Goal: Information Seeking & Learning: Learn about a topic

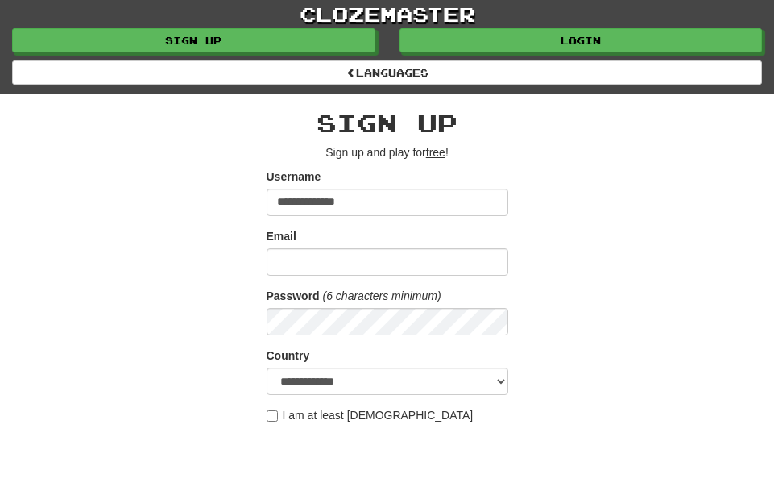
type input "**********"
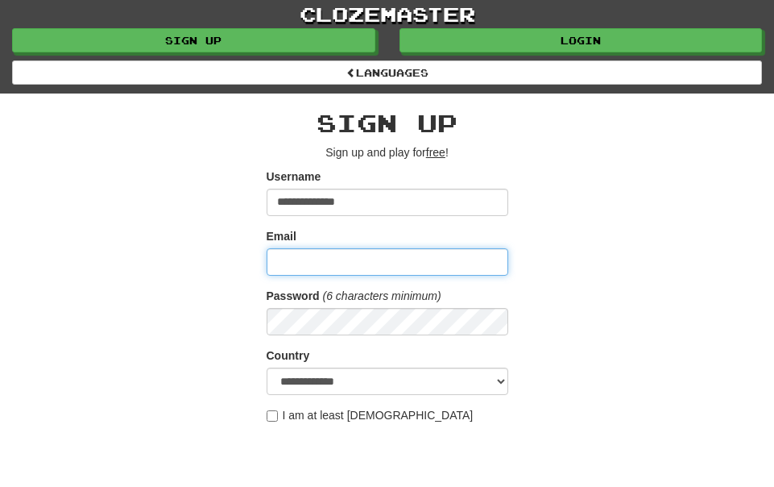
click at [305, 263] on input "Email" at bounding box center [388, 261] width 242 height 27
type input "**********"
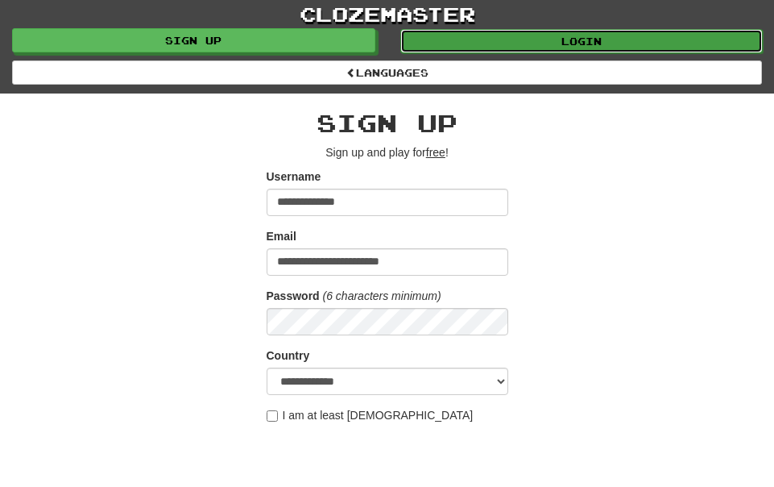
click at [687, 42] on link "Login" at bounding box center [581, 41] width 363 height 24
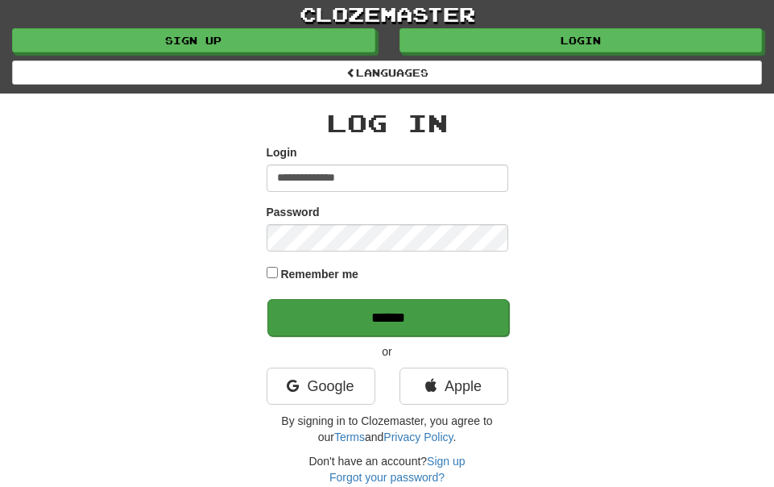
type input "**********"
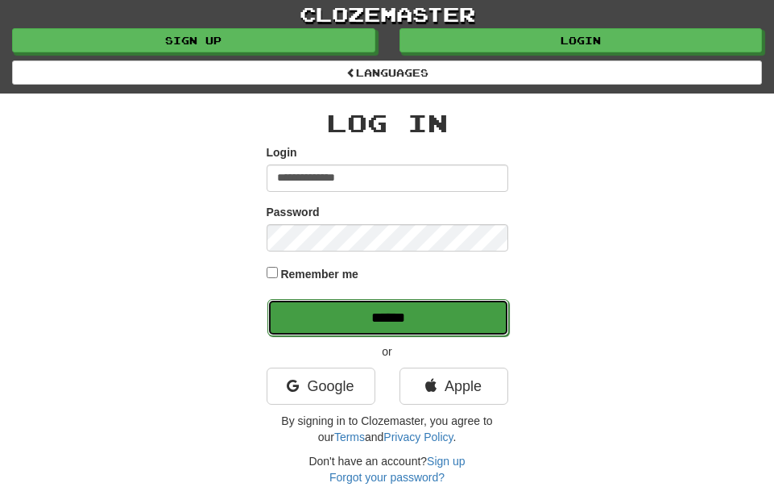
click at [422, 318] on input "******" at bounding box center [388, 317] width 242 height 37
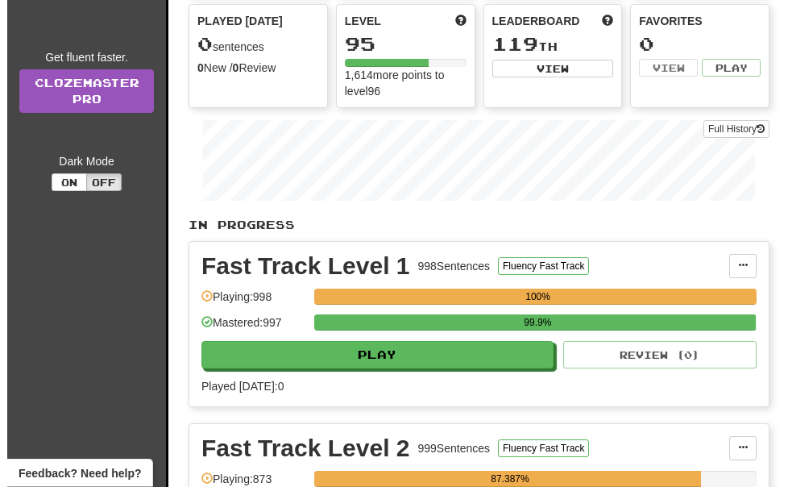
scroll to position [168, 0]
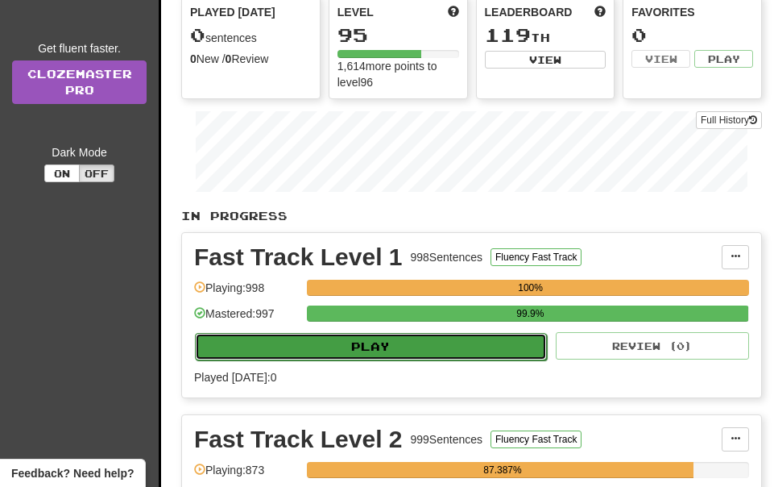
click at [517, 350] on button "Play" at bounding box center [371, 346] width 352 height 27
select select "**"
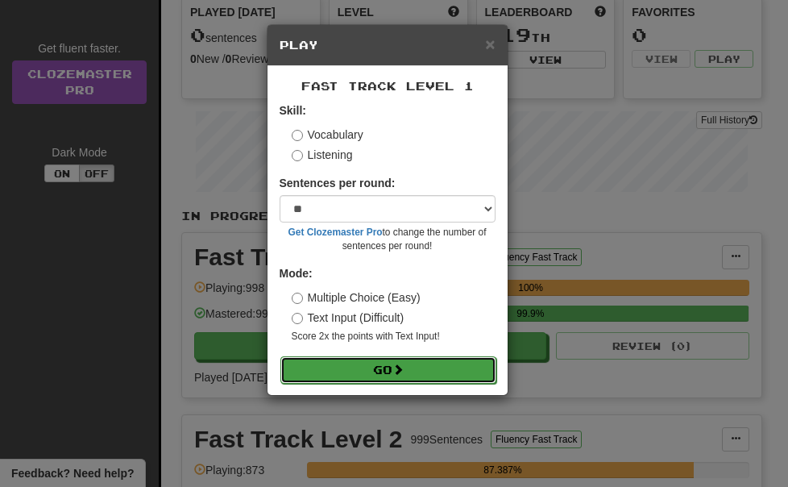
click at [482, 363] on button "Go" at bounding box center [388, 369] width 216 height 27
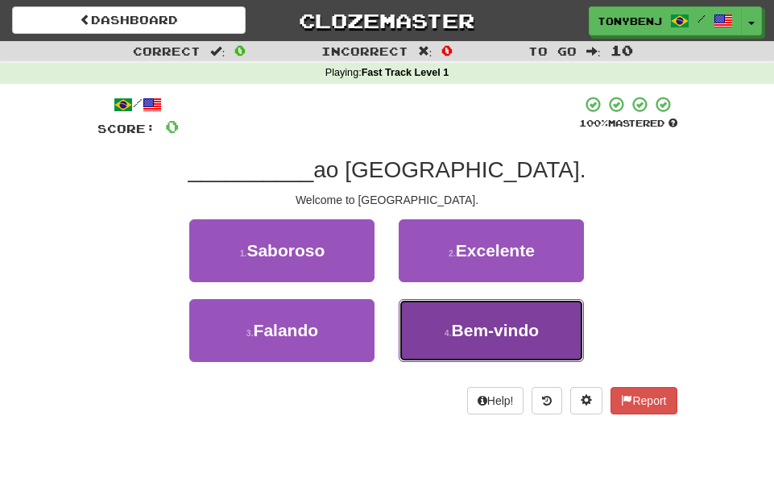
click at [480, 330] on span "Bem-vindo" at bounding box center [496, 330] width 88 height 19
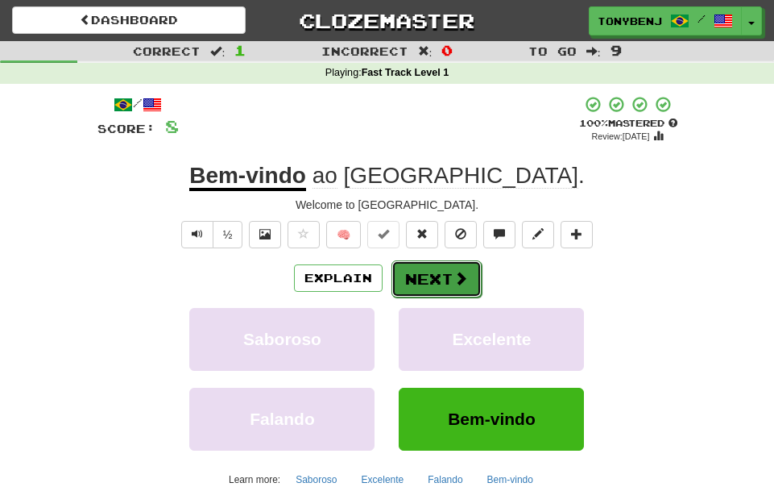
click at [477, 280] on button "Next" at bounding box center [437, 278] width 90 height 37
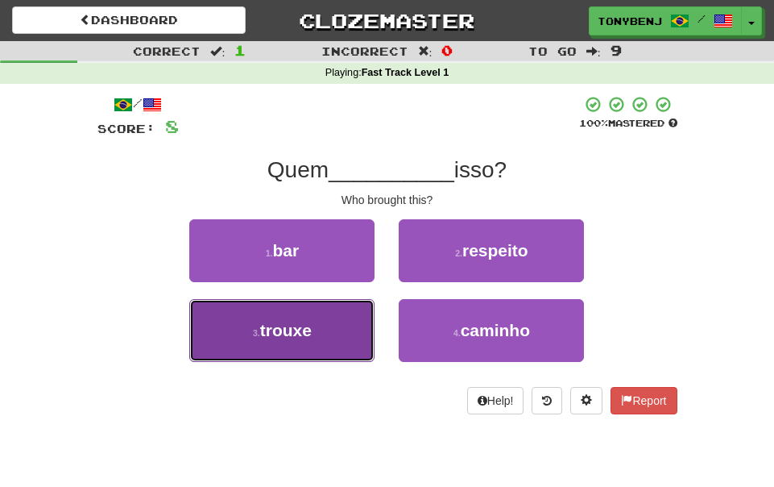
click at [325, 322] on button "3 . trouxe" at bounding box center [281, 330] width 185 height 63
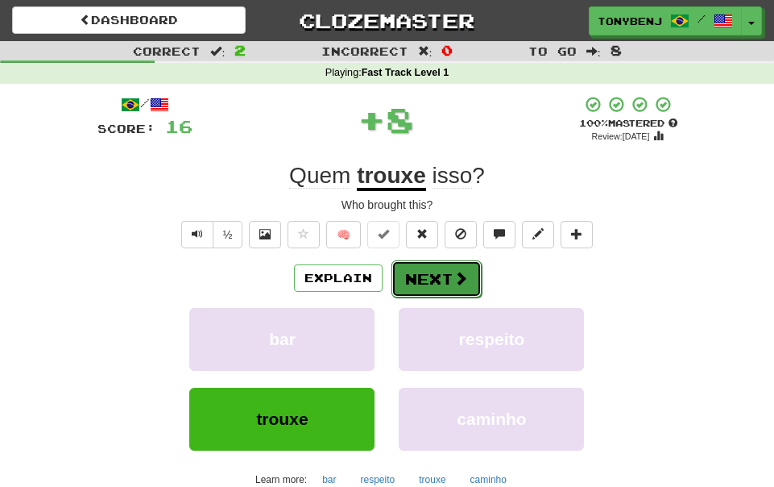
click at [471, 288] on button "Next" at bounding box center [437, 278] width 90 height 37
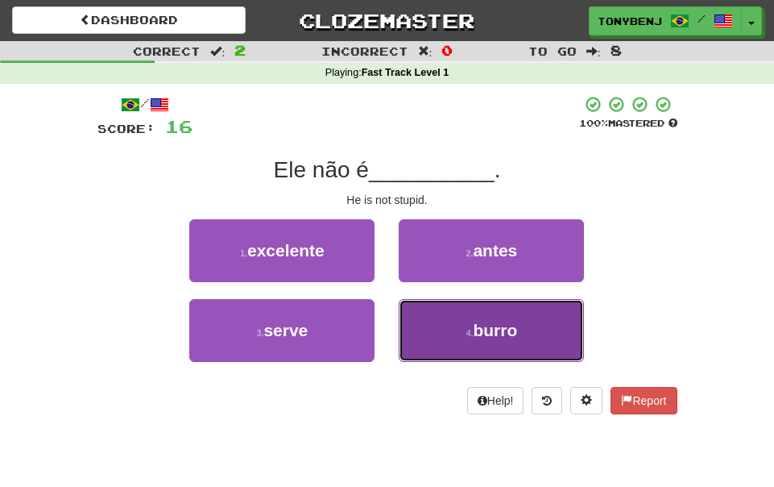
click at [441, 344] on button "4 . burro" at bounding box center [491, 330] width 185 height 63
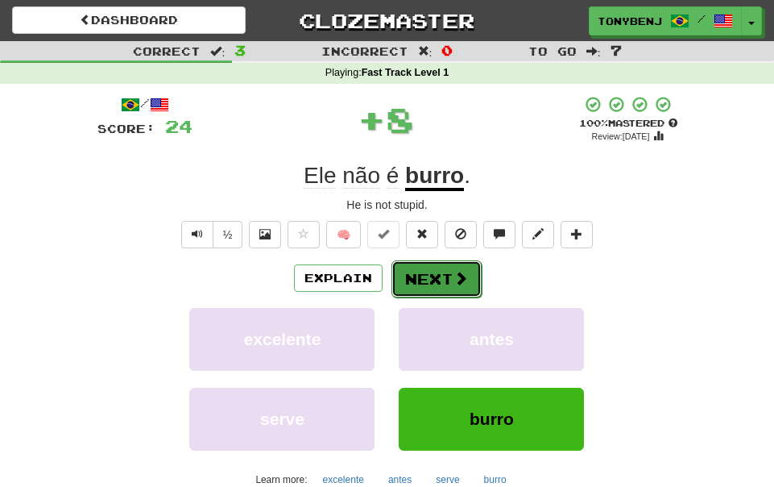
click at [431, 278] on button "Next" at bounding box center [437, 278] width 90 height 37
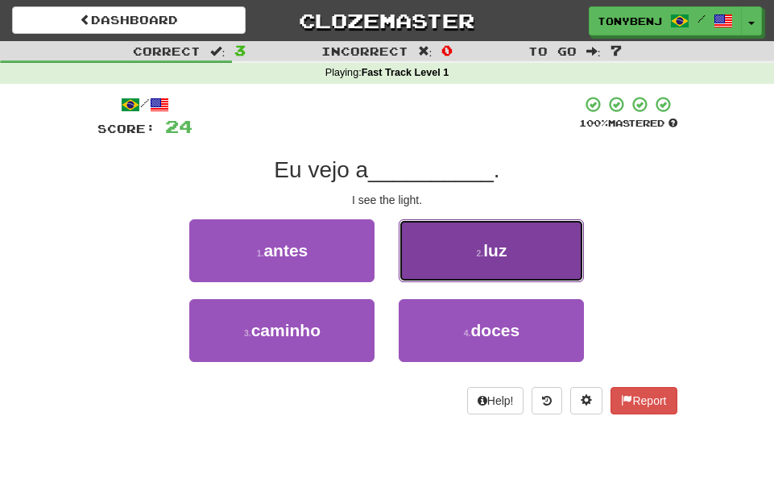
click at [458, 257] on button "2 . luz" at bounding box center [491, 250] width 185 height 63
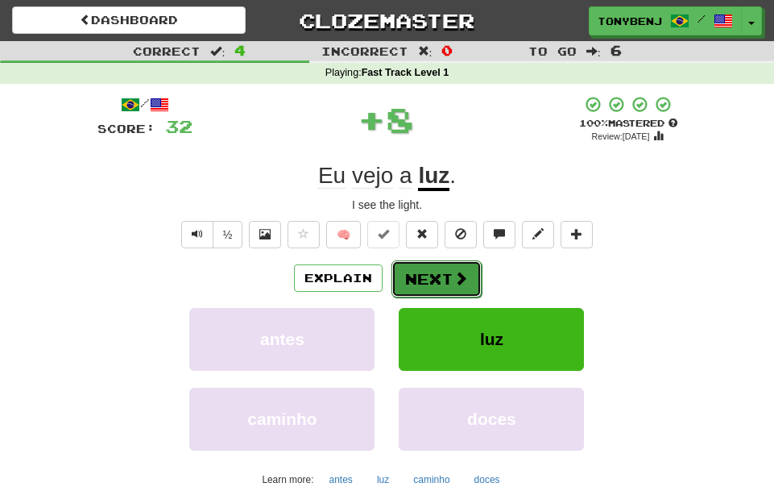
click at [467, 287] on button "Next" at bounding box center [437, 278] width 90 height 37
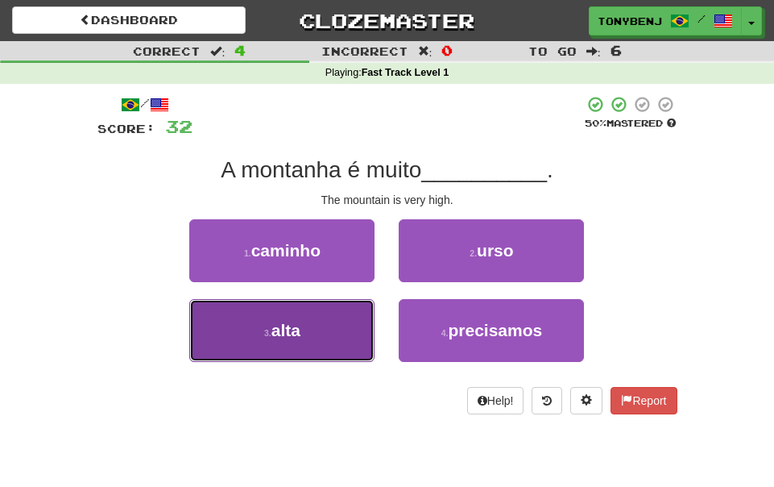
click at [334, 332] on button "3 . alta" at bounding box center [281, 330] width 185 height 63
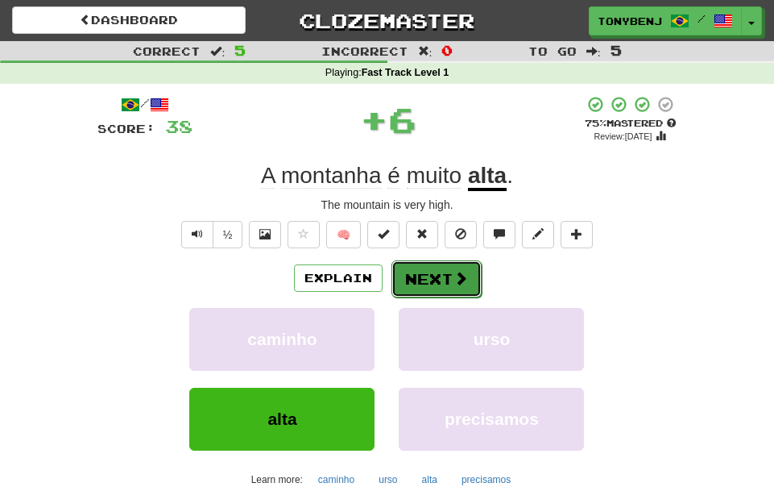
click at [454, 282] on span at bounding box center [461, 278] width 15 height 15
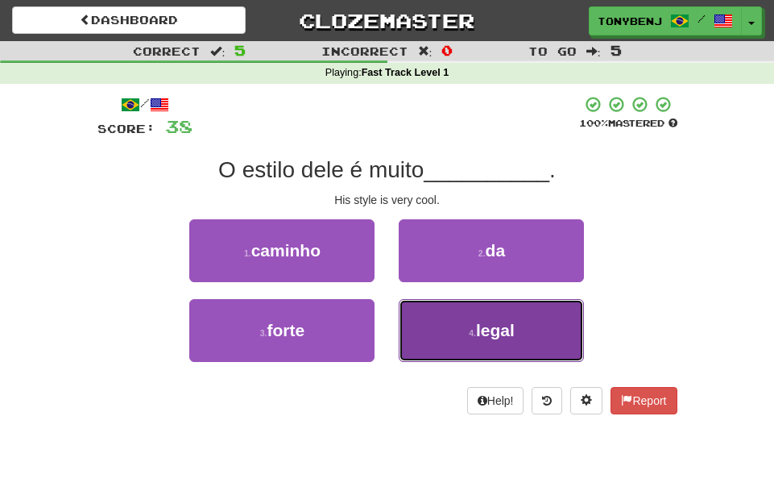
click at [467, 312] on button "4 . legal" at bounding box center [491, 330] width 185 height 63
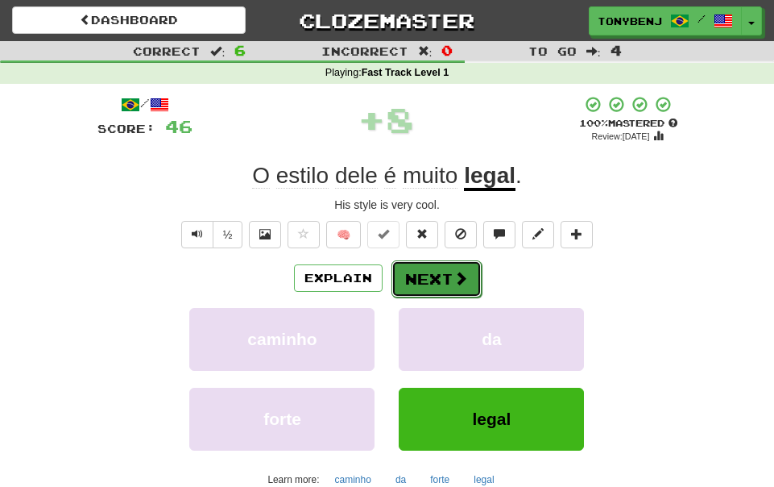
click at [462, 288] on button "Next" at bounding box center [437, 278] width 90 height 37
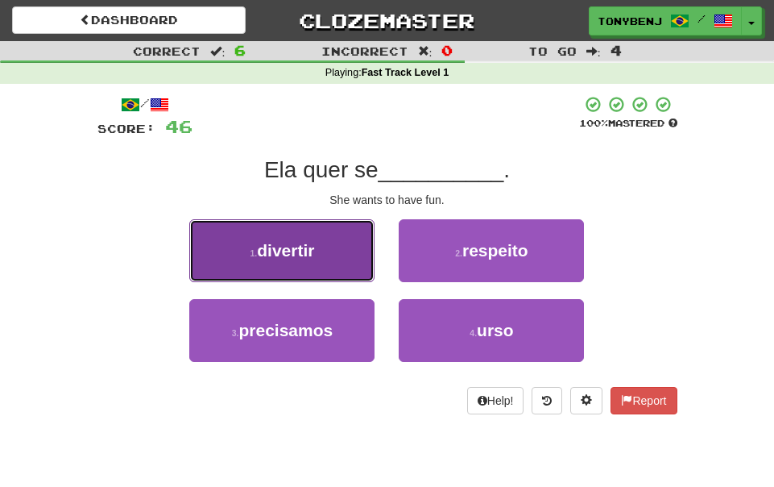
click at [247, 267] on button "1 . divertir" at bounding box center [281, 250] width 185 height 63
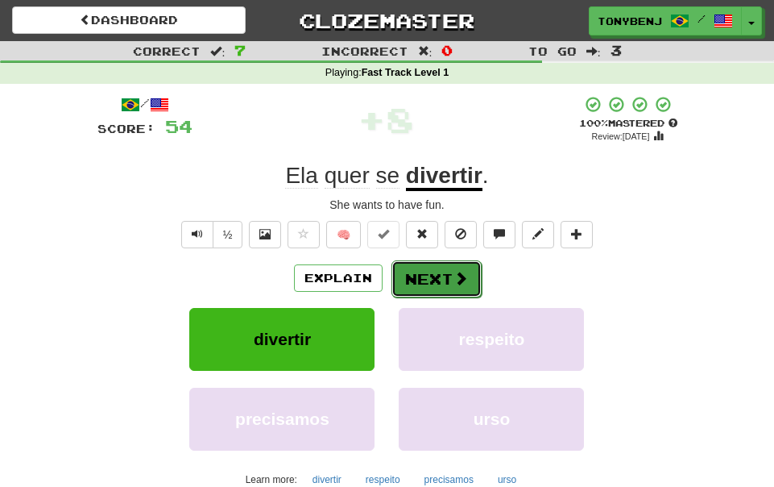
click at [433, 271] on button "Next" at bounding box center [437, 278] width 90 height 37
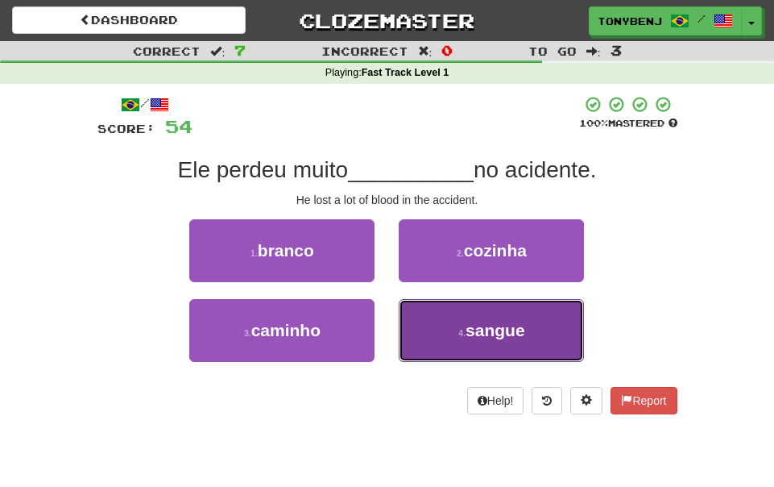
click at [437, 317] on button "4 . sangue" at bounding box center [491, 330] width 185 height 63
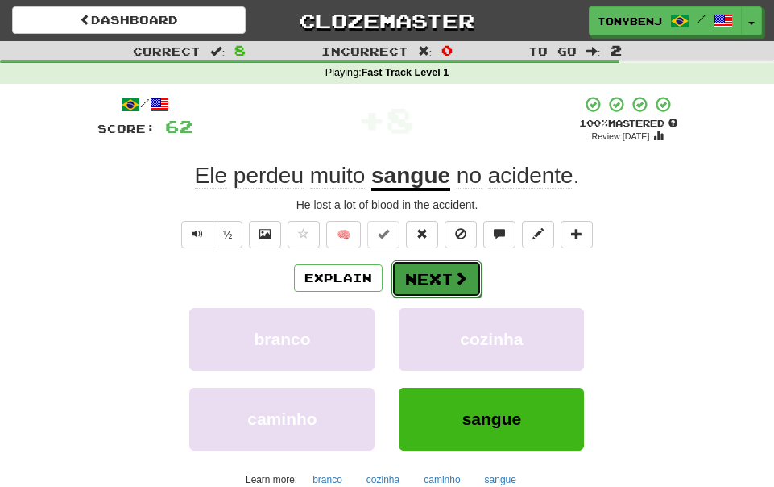
click at [460, 289] on button "Next" at bounding box center [437, 278] width 90 height 37
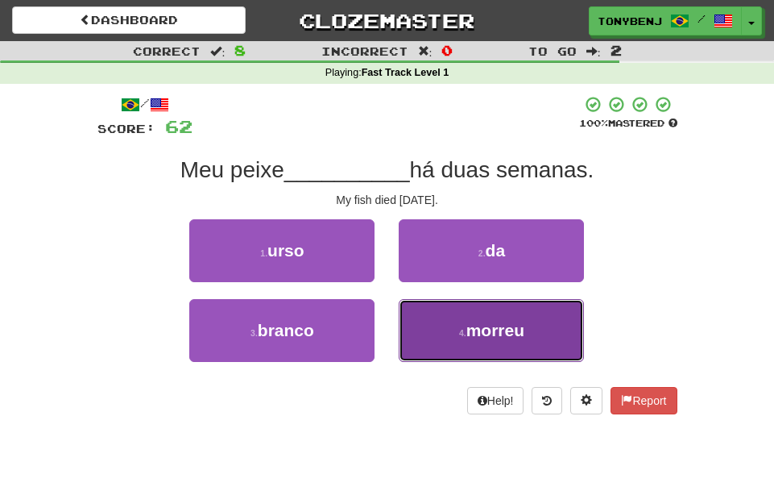
click at [442, 339] on button "4 . morreu" at bounding box center [491, 330] width 185 height 63
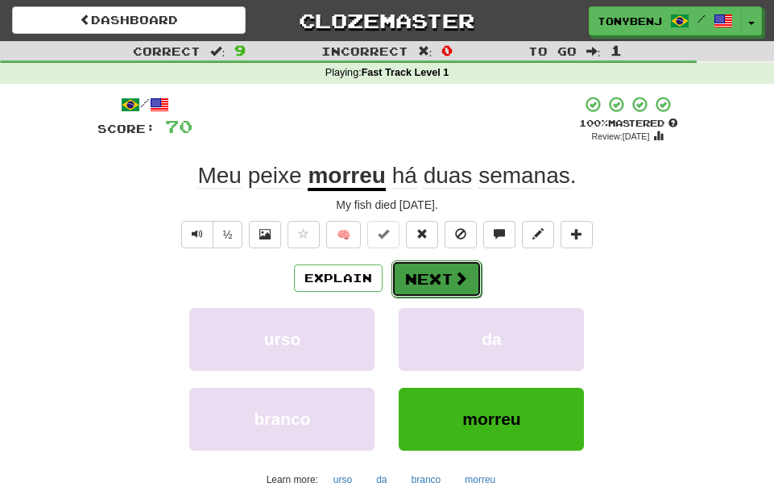
click at [452, 289] on button "Next" at bounding box center [437, 278] width 90 height 37
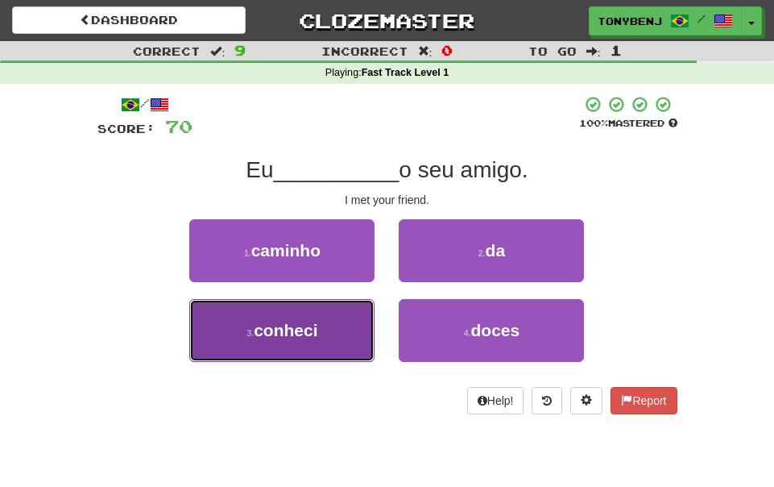
click at [342, 342] on button "3 . conheci" at bounding box center [281, 330] width 185 height 63
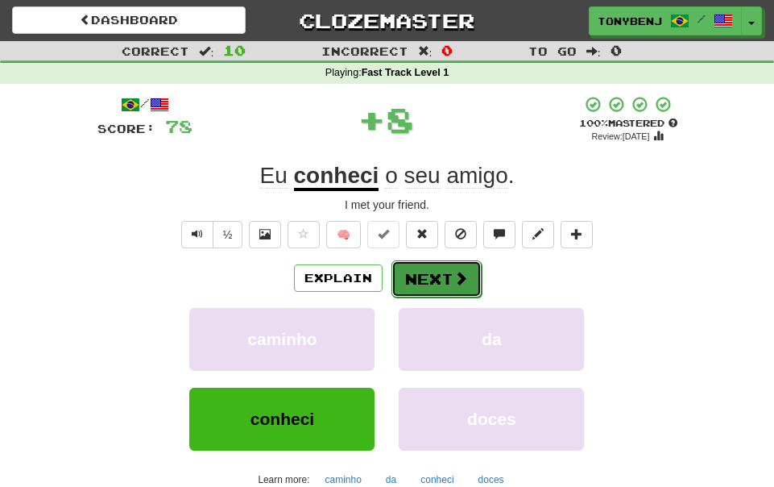
click at [465, 288] on button "Next" at bounding box center [437, 278] width 90 height 37
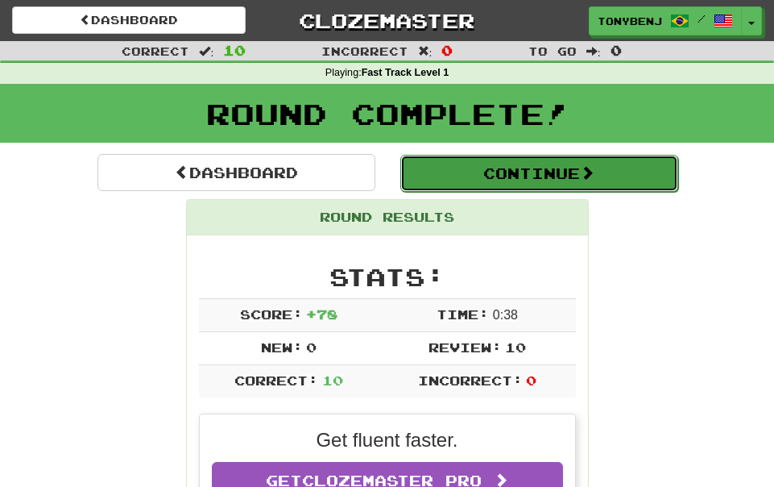
click at [457, 183] on button "Continue" at bounding box center [539, 173] width 278 height 37
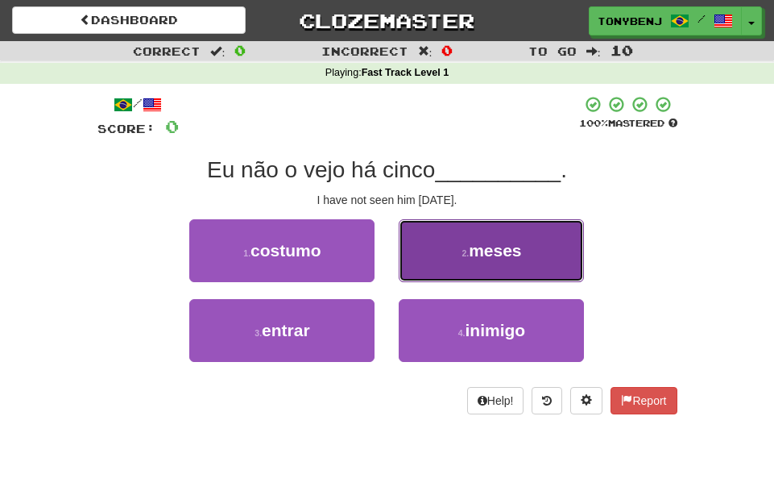
click at [533, 262] on button "2 . meses" at bounding box center [491, 250] width 185 height 63
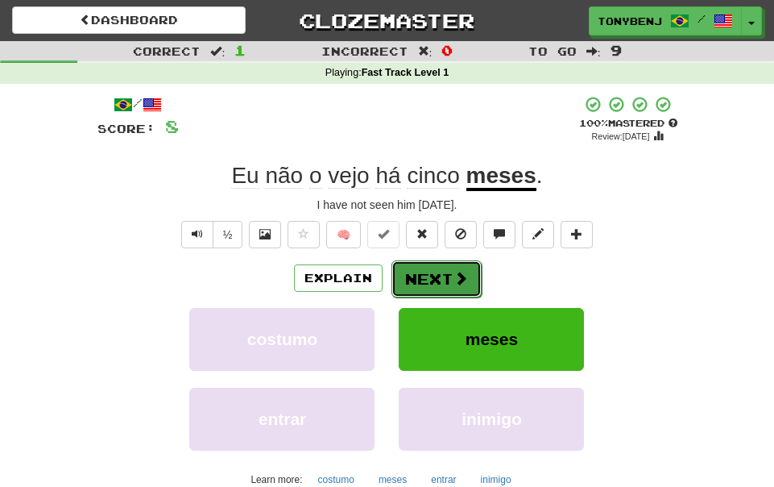
click at [464, 280] on span at bounding box center [461, 278] width 15 height 15
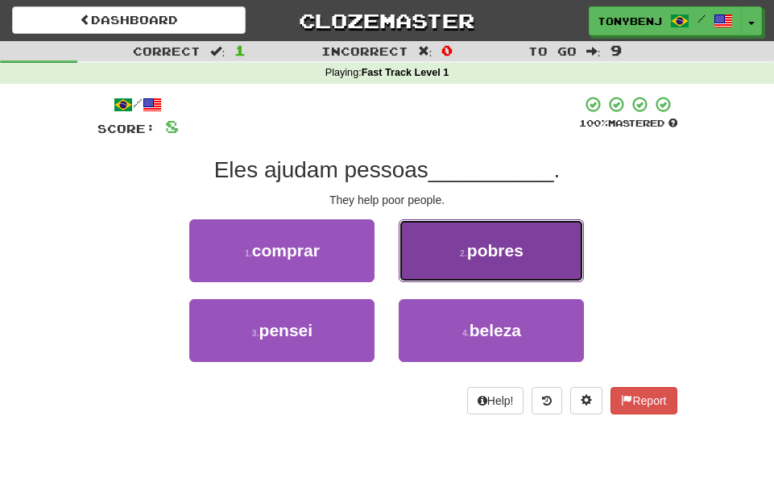
click at [466, 268] on button "2 . pobres" at bounding box center [491, 250] width 185 height 63
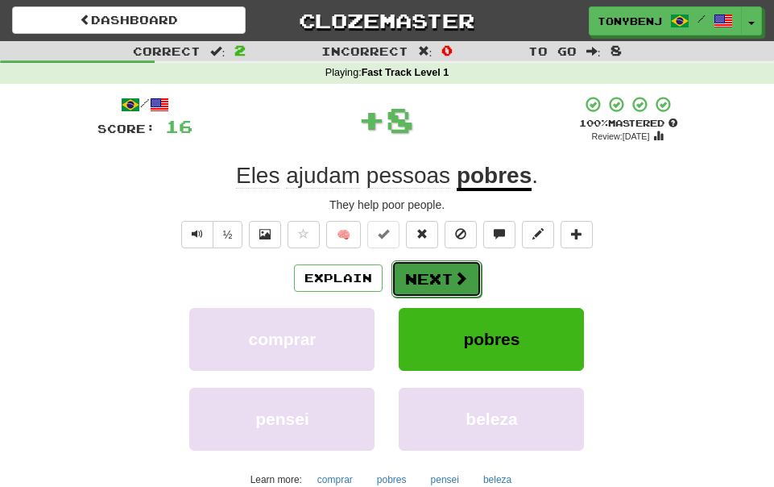
click at [458, 285] on span at bounding box center [461, 278] width 15 height 15
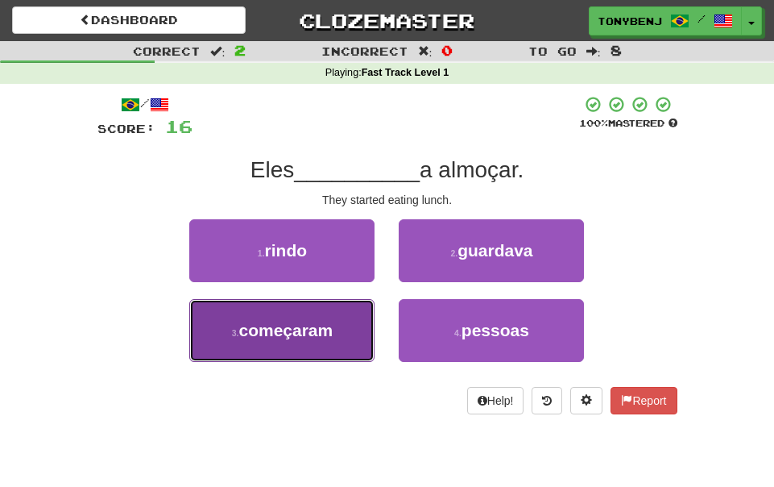
click at [359, 328] on button "3 . começaram" at bounding box center [281, 330] width 185 height 63
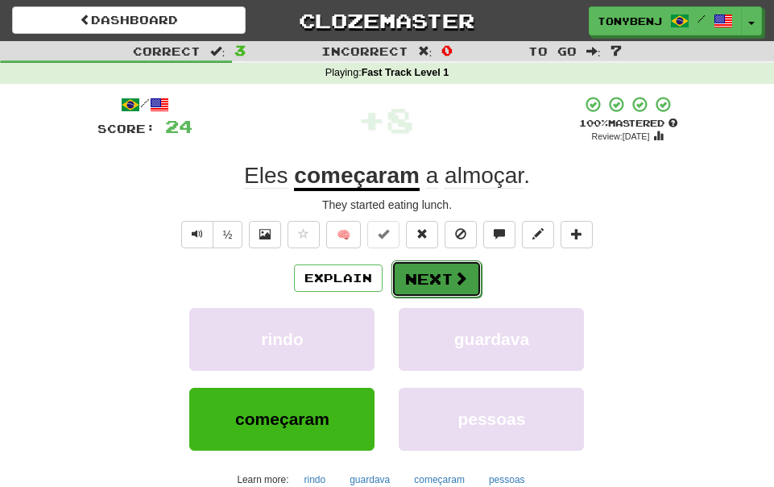
click at [468, 285] on button "Next" at bounding box center [437, 278] width 90 height 37
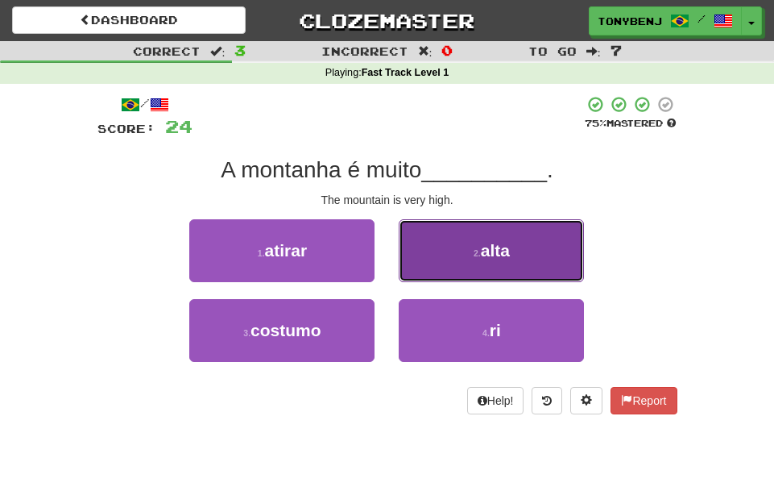
click at [489, 251] on span "alta" at bounding box center [495, 250] width 29 height 19
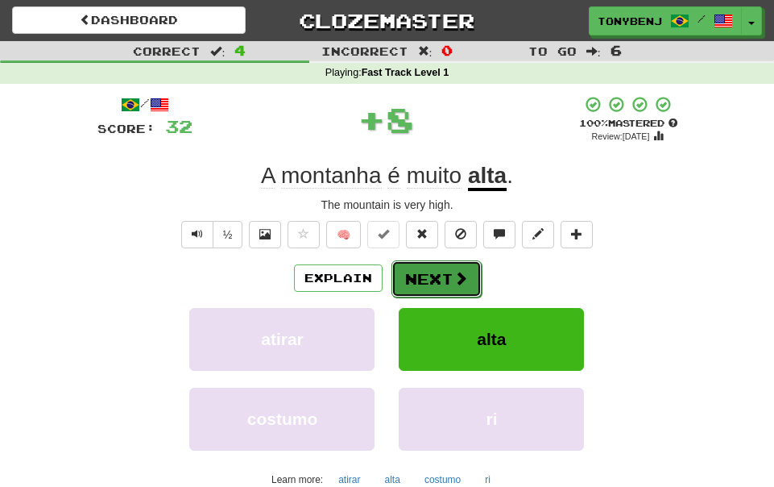
click at [462, 267] on button "Next" at bounding box center [437, 278] width 90 height 37
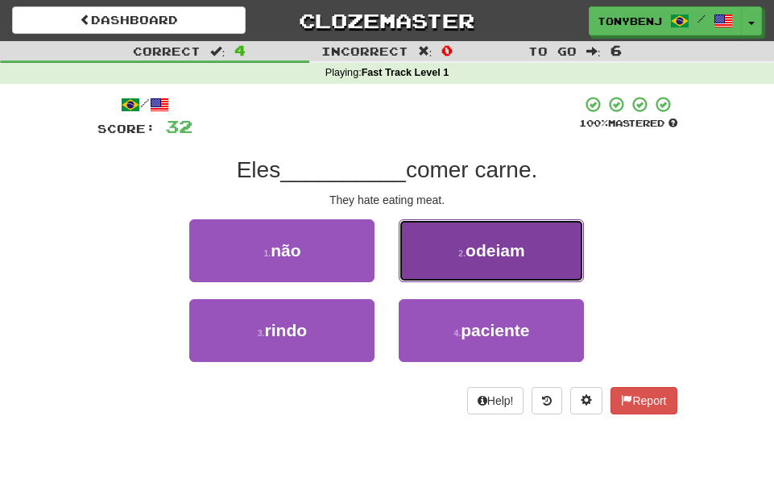
click at [457, 252] on button "2 . odeiam" at bounding box center [491, 250] width 185 height 63
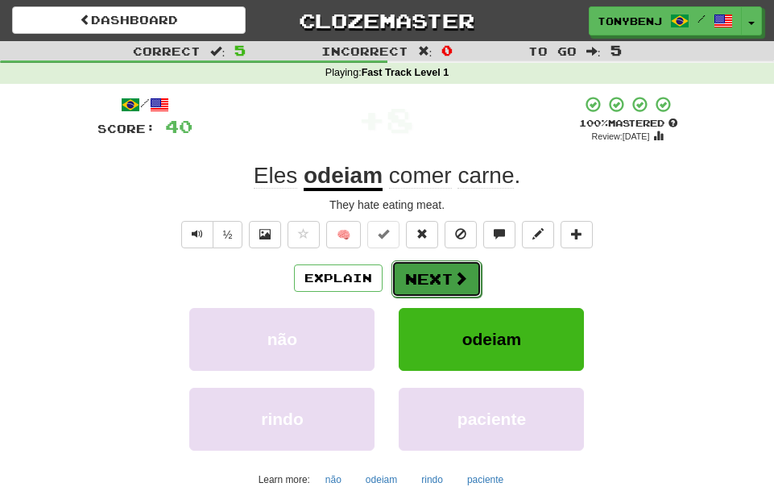
click at [447, 265] on button "Next" at bounding box center [437, 278] width 90 height 37
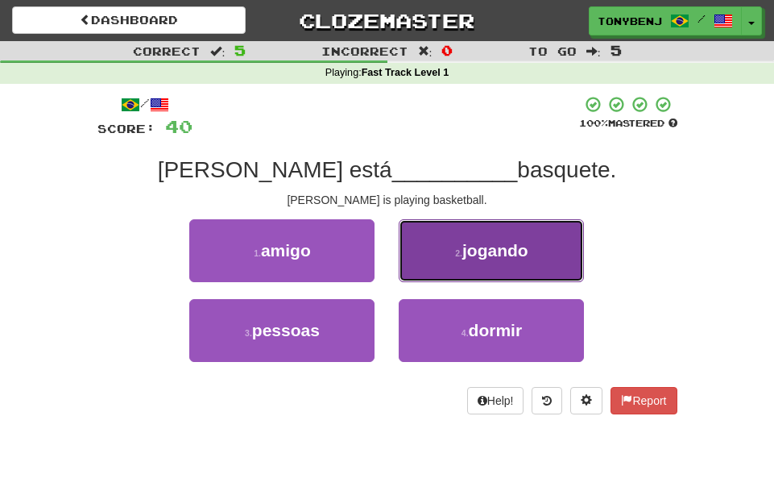
click at [542, 259] on button "2 . jogando" at bounding box center [491, 250] width 185 height 63
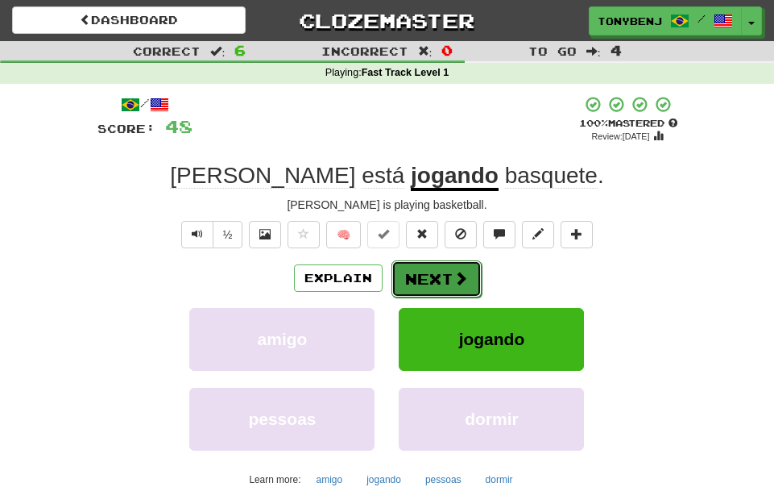
click at [463, 281] on span at bounding box center [461, 278] width 15 height 15
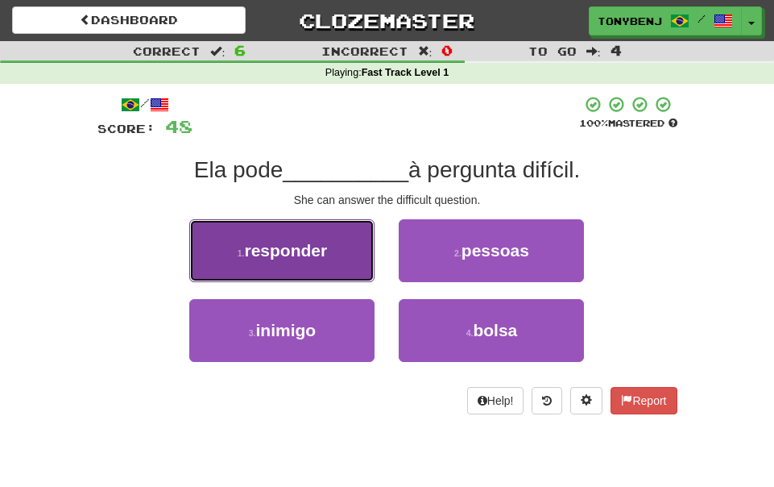
click at [339, 242] on button "1 . responder" at bounding box center [281, 250] width 185 height 63
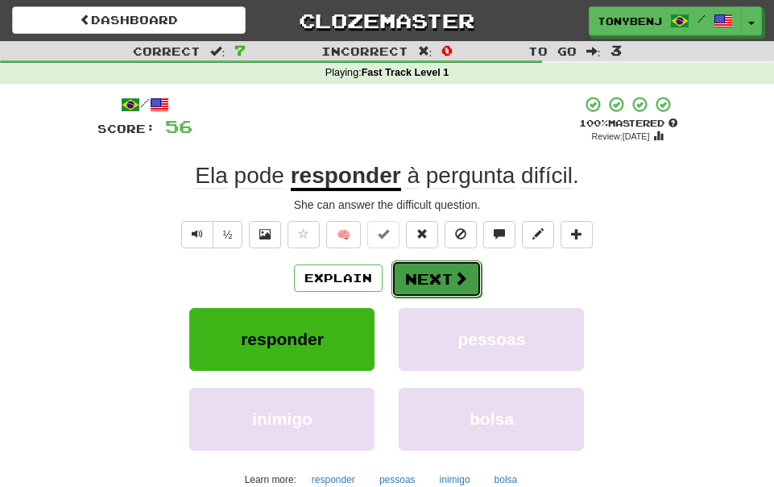
click at [471, 276] on button "Next" at bounding box center [437, 278] width 90 height 37
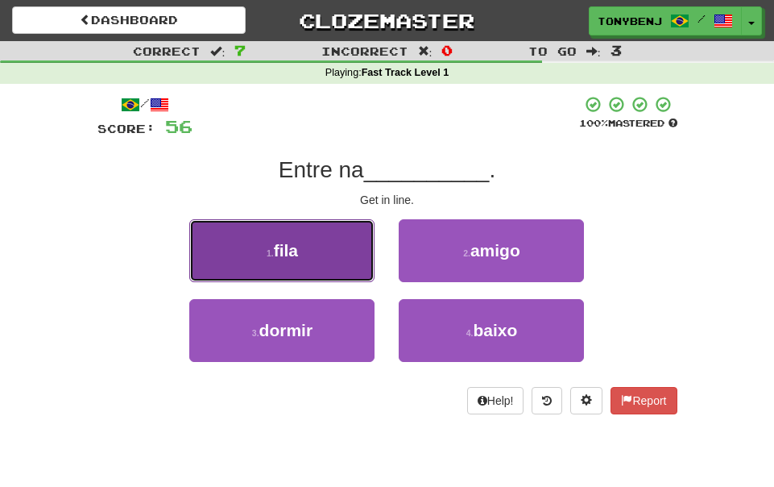
click at [212, 253] on button "1 . fila" at bounding box center [281, 250] width 185 height 63
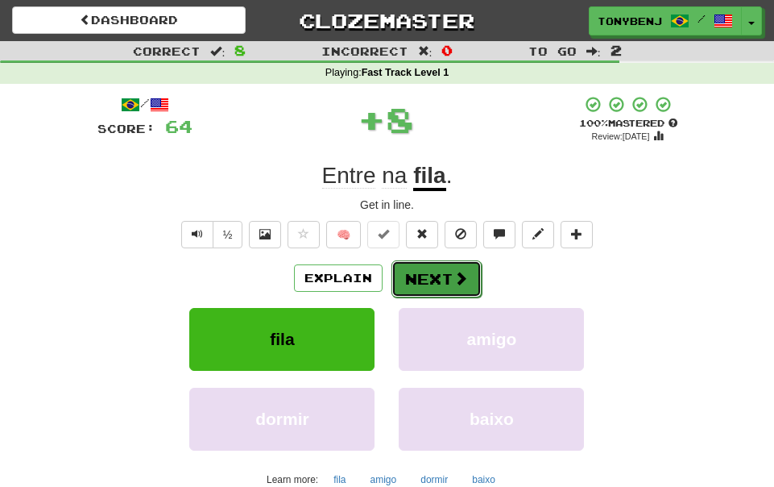
click at [439, 284] on button "Next" at bounding box center [437, 278] width 90 height 37
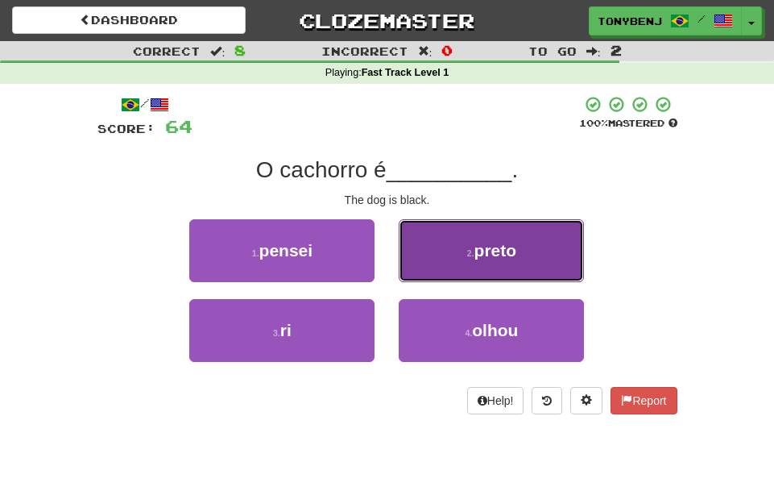
click at [470, 248] on button "2 . preto" at bounding box center [491, 250] width 185 height 63
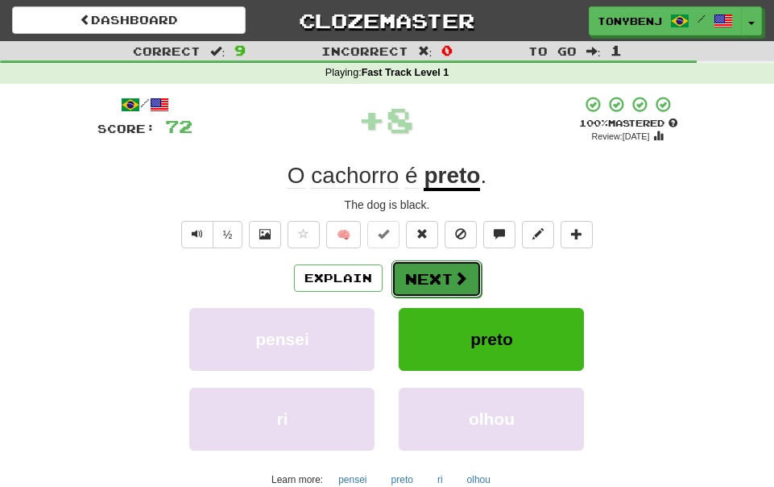
click at [470, 274] on button "Next" at bounding box center [437, 278] width 90 height 37
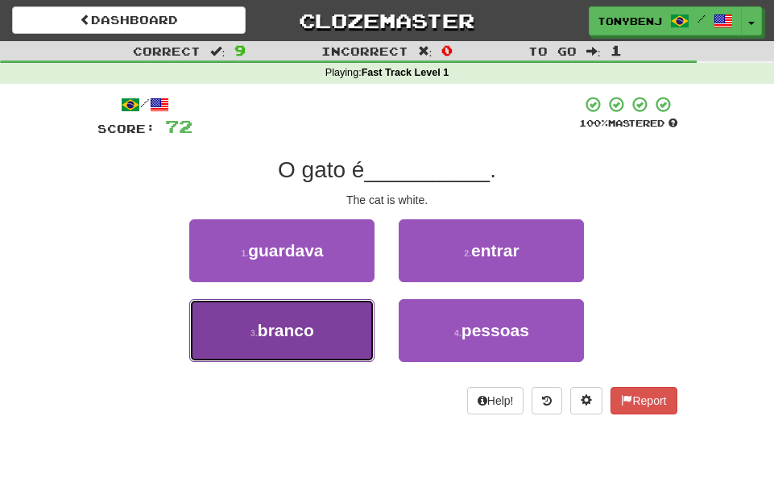
click at [346, 340] on button "3 . branco" at bounding box center [281, 330] width 185 height 63
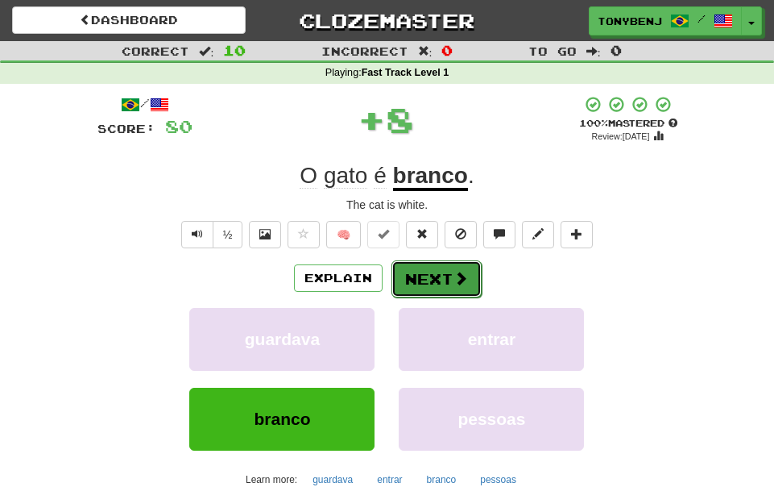
click at [433, 289] on button "Next" at bounding box center [437, 278] width 90 height 37
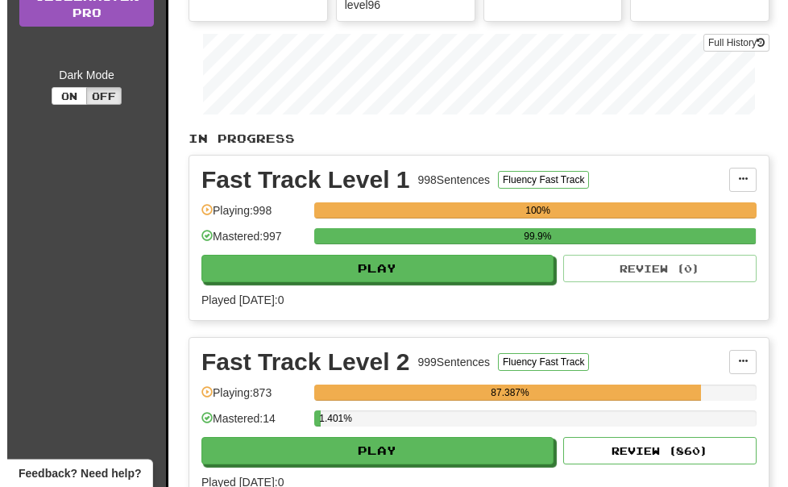
scroll to position [248, 0]
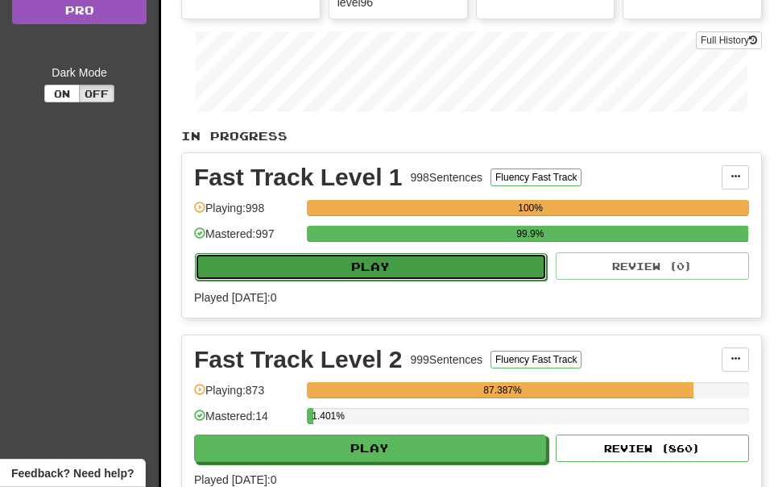
click at [483, 270] on button "Play" at bounding box center [371, 266] width 352 height 27
select select "**"
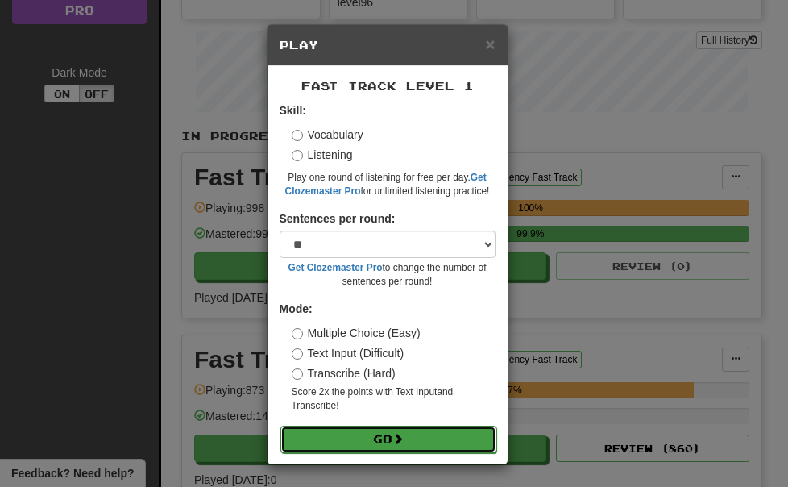
click at [415, 440] on button "Go" at bounding box center [388, 438] width 216 height 27
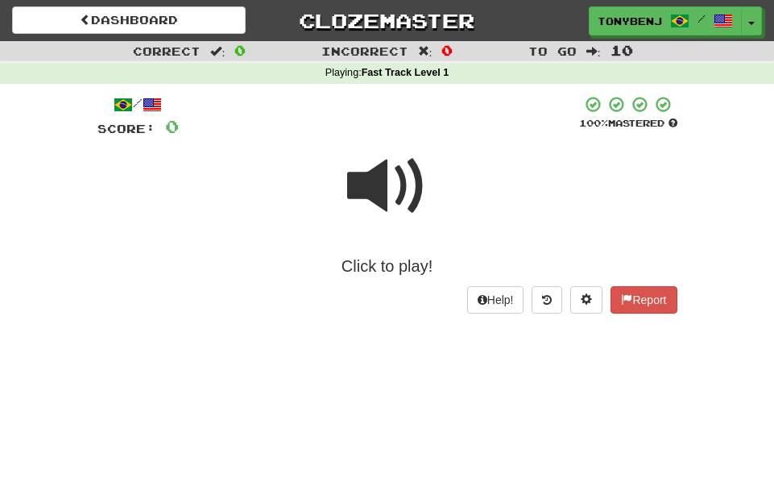
click at [363, 176] on span at bounding box center [387, 186] width 81 height 81
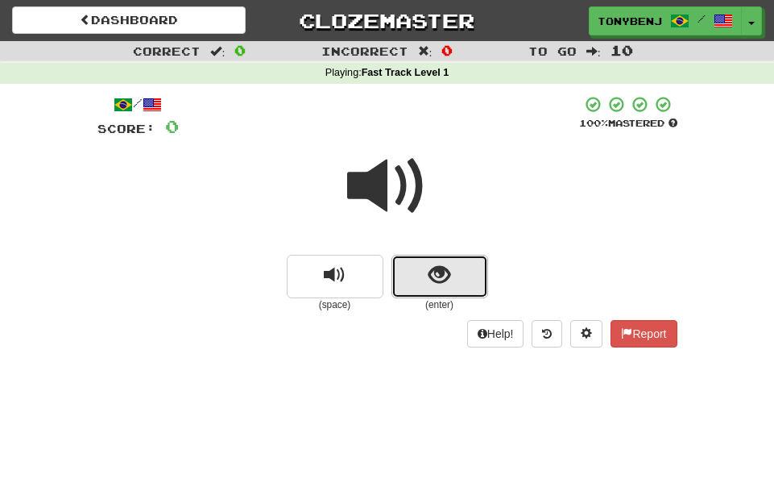
click at [421, 295] on button "show sentence" at bounding box center [440, 277] width 97 height 44
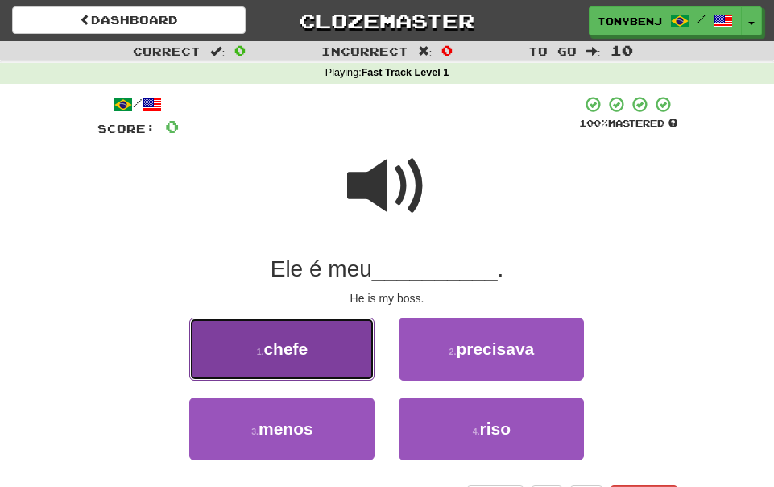
click at [280, 363] on button "1 . chefe" at bounding box center [281, 348] width 185 height 63
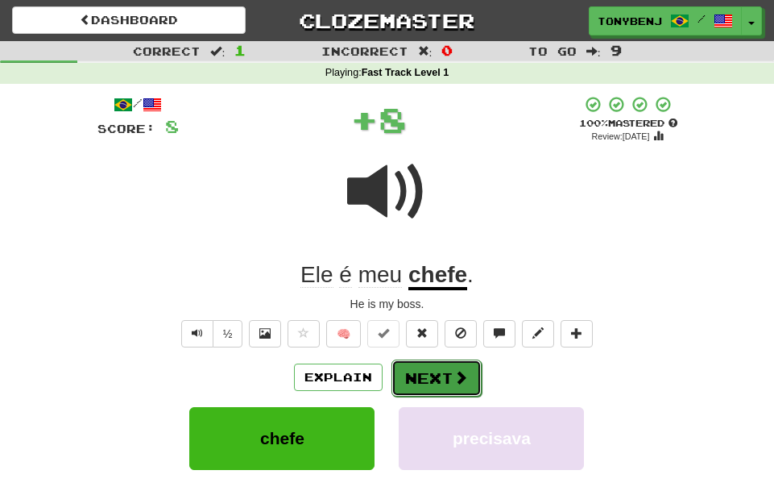
click at [421, 379] on button "Next" at bounding box center [437, 377] width 90 height 37
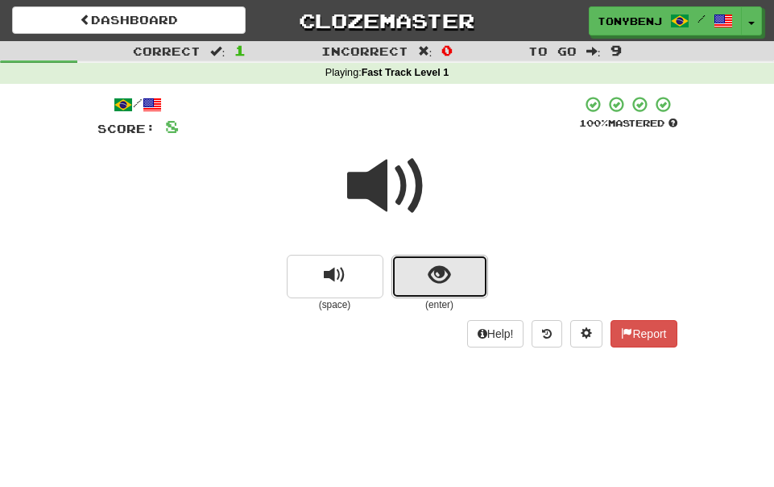
click at [446, 274] on span "show sentence" at bounding box center [440, 275] width 22 height 22
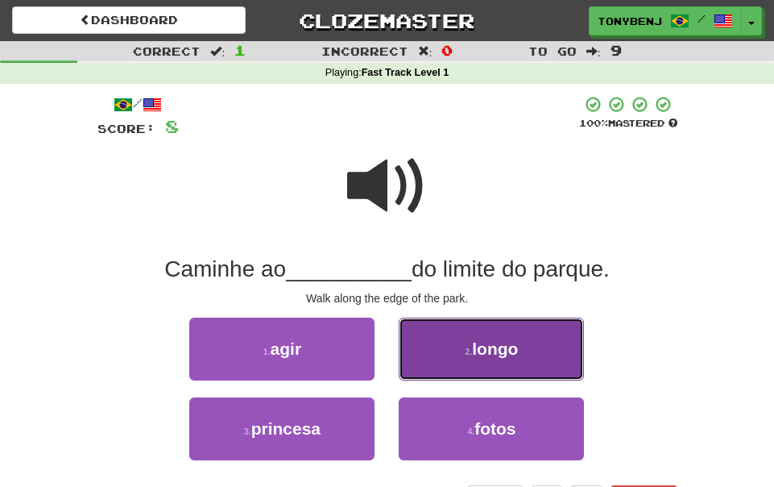
click at [497, 363] on button "2 . [PERSON_NAME]" at bounding box center [491, 348] width 185 height 63
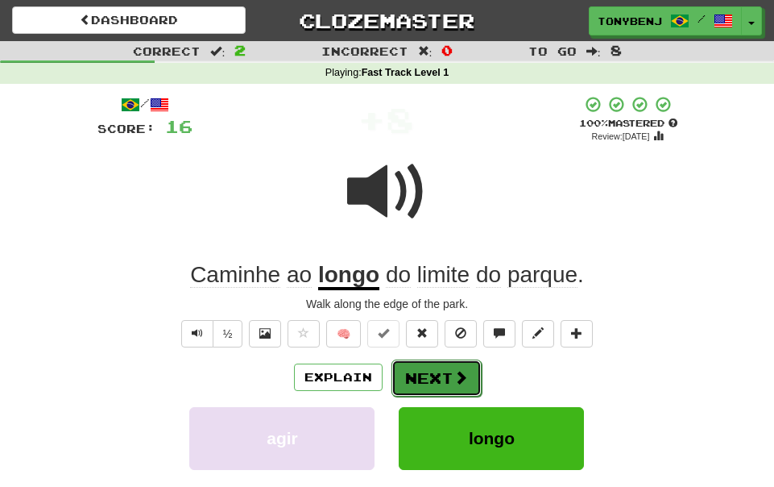
click at [454, 371] on span at bounding box center [461, 377] width 15 height 15
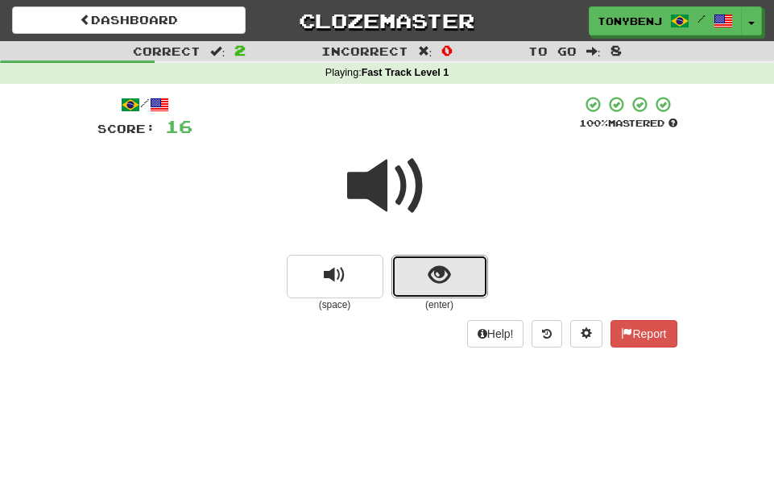
click at [408, 267] on button "show sentence" at bounding box center [440, 277] width 97 height 44
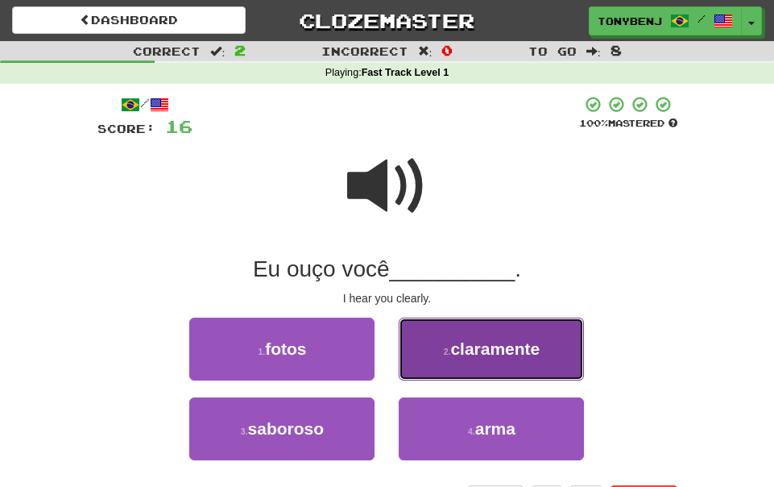
click at [433, 362] on button "2 . claramente" at bounding box center [491, 348] width 185 height 63
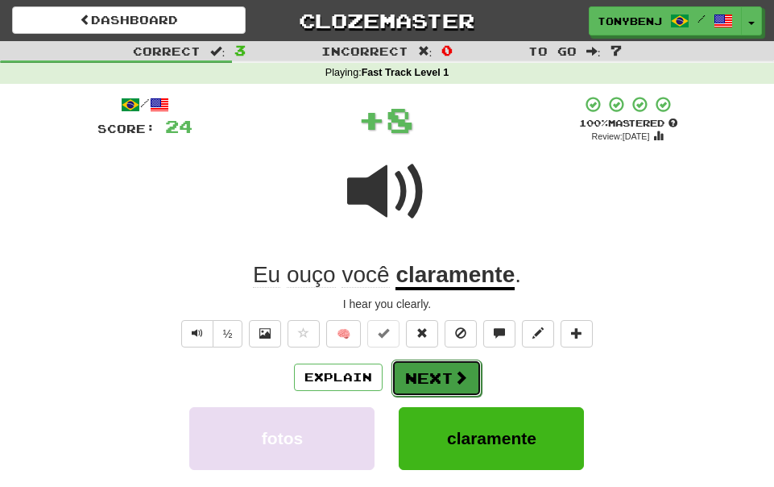
click at [469, 378] on button "Next" at bounding box center [437, 377] width 90 height 37
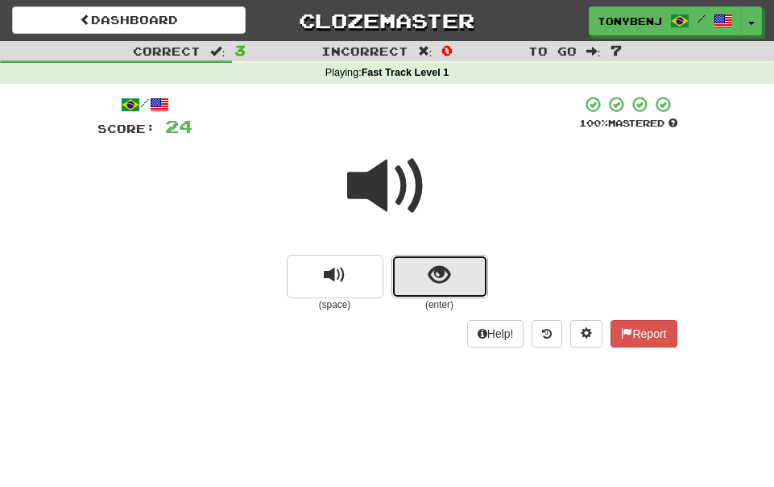
click at [421, 285] on button "show sentence" at bounding box center [440, 277] width 97 height 44
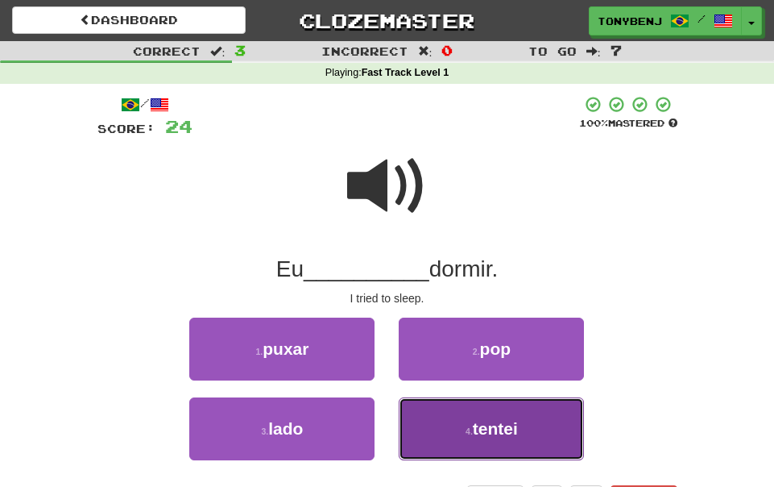
click at [439, 410] on button "4 . tentei" at bounding box center [491, 428] width 185 height 63
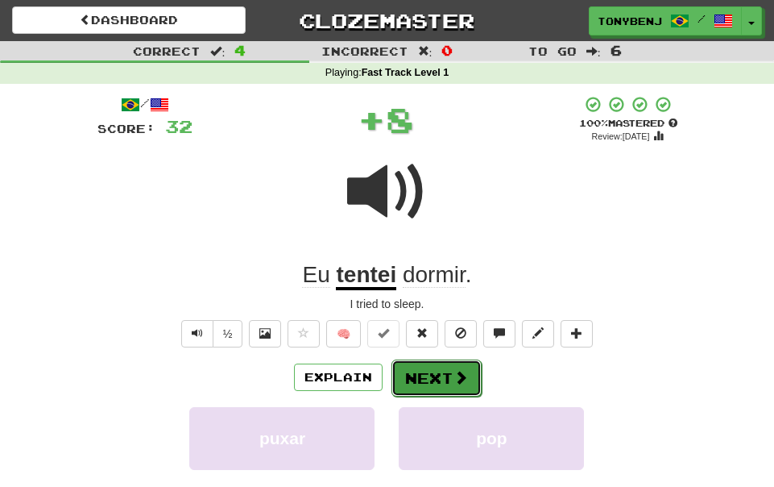
click at [435, 377] on button "Next" at bounding box center [437, 377] width 90 height 37
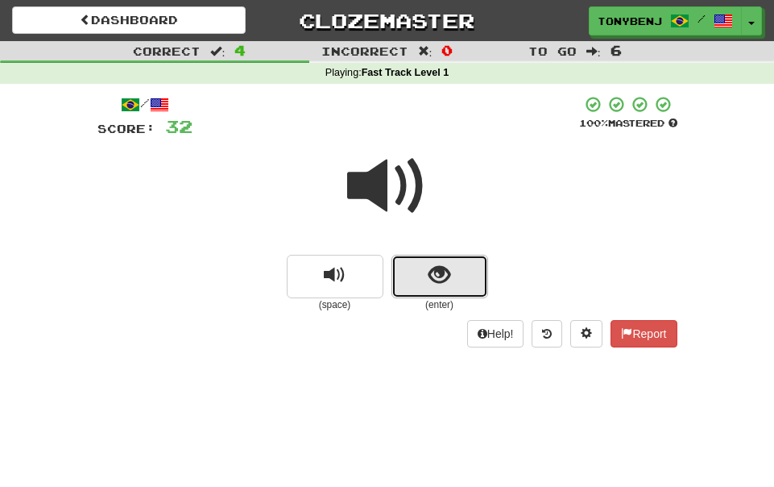
click at [413, 292] on button "show sentence" at bounding box center [440, 277] width 97 height 44
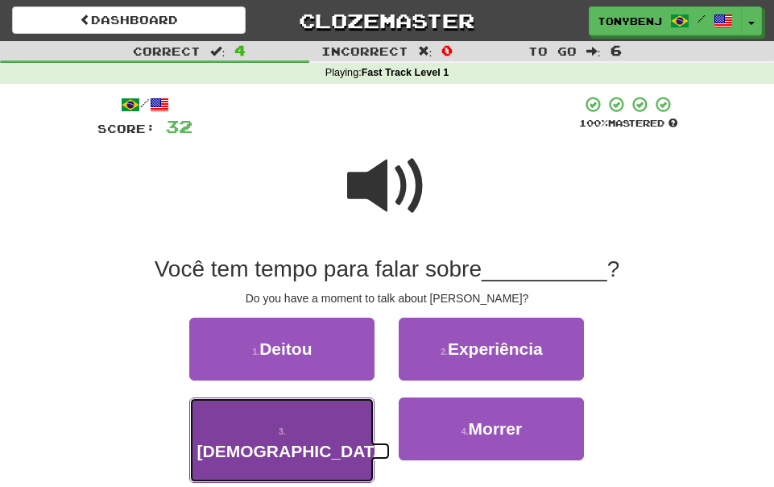
click at [337, 438] on button "3 . [DEMOGRAPHIC_DATA]" at bounding box center [281, 439] width 185 height 85
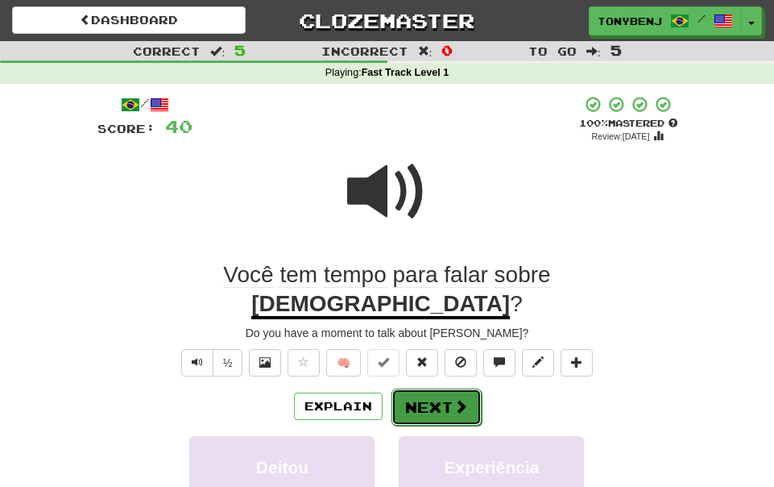
click at [457, 399] on span at bounding box center [461, 406] width 15 height 15
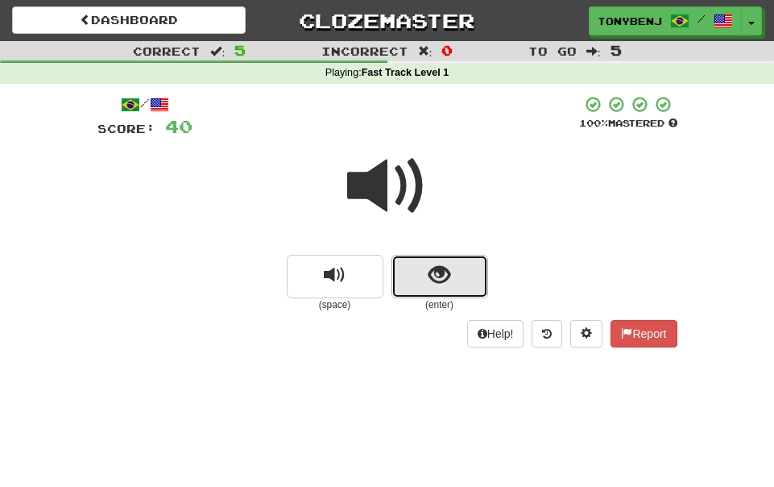
click at [417, 297] on button "show sentence" at bounding box center [440, 277] width 97 height 44
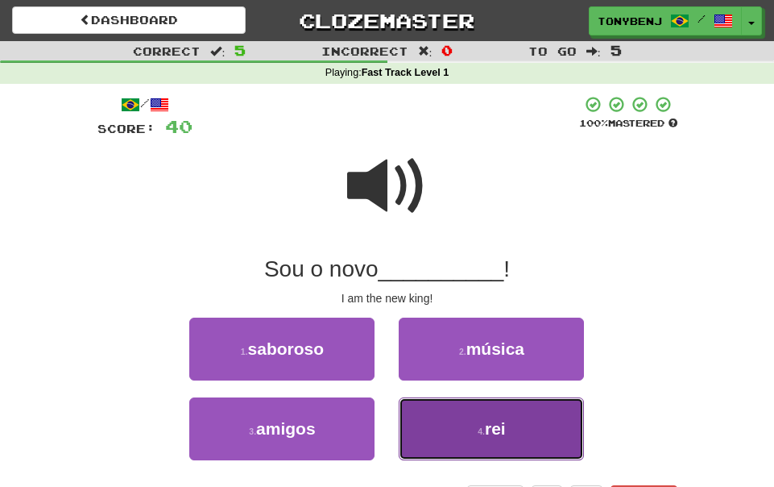
click at [460, 414] on button "4 . rei" at bounding box center [491, 428] width 185 height 63
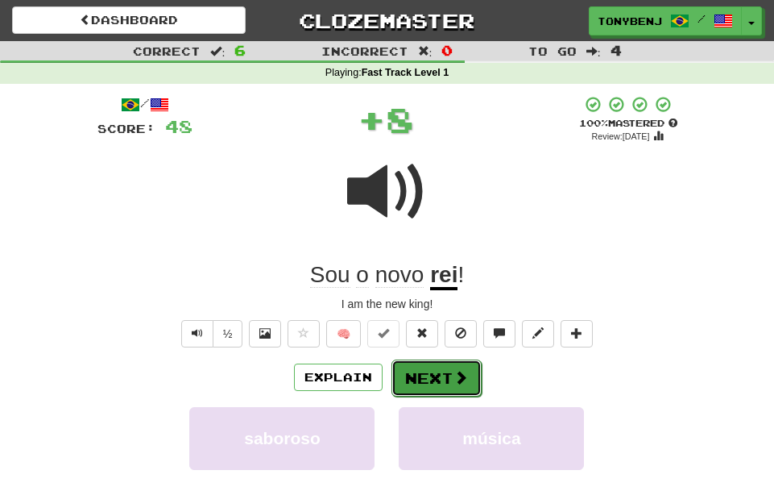
click at [438, 377] on button "Next" at bounding box center [437, 377] width 90 height 37
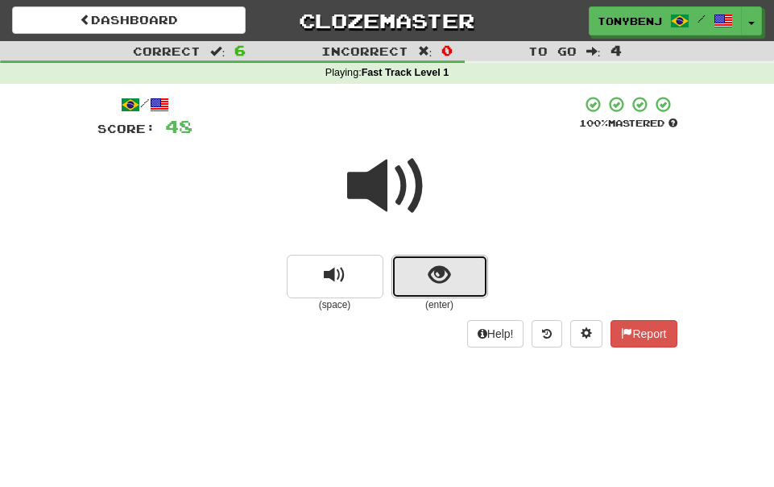
click at [425, 275] on button "show sentence" at bounding box center [440, 277] width 97 height 44
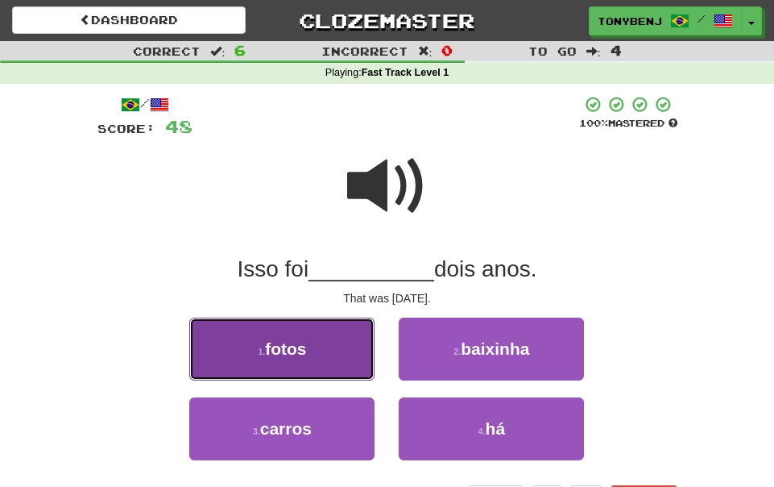
click at [307, 337] on button "1 . fotos" at bounding box center [281, 348] width 185 height 63
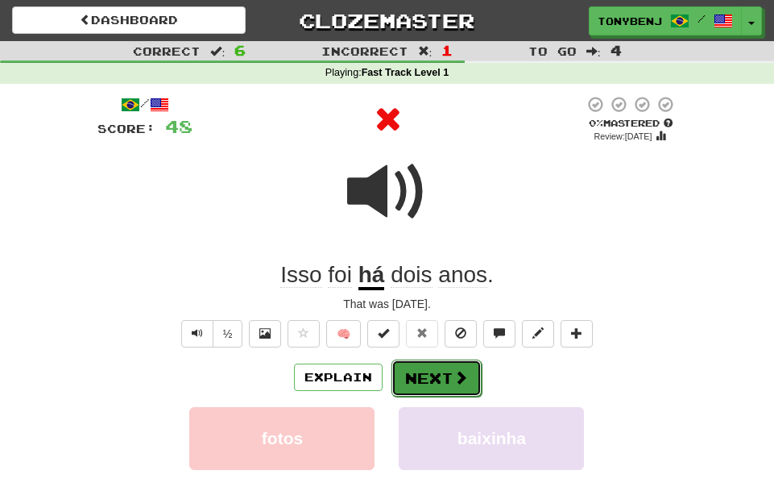
click at [462, 387] on button "Next" at bounding box center [437, 377] width 90 height 37
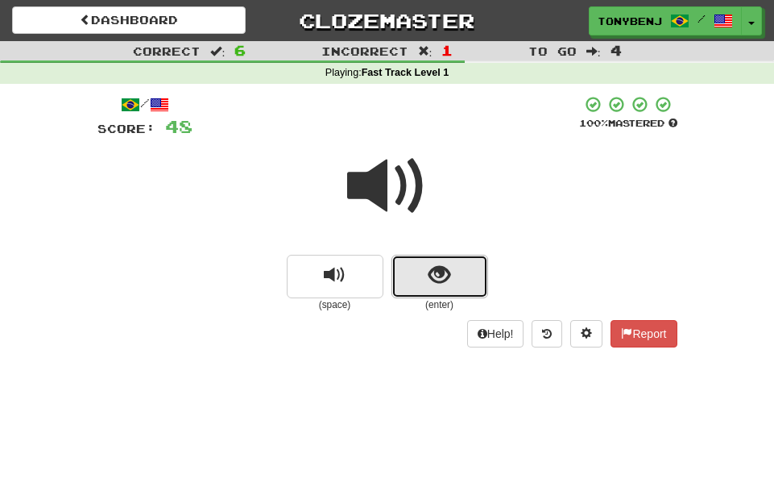
click at [422, 284] on button "show sentence" at bounding box center [440, 277] width 97 height 44
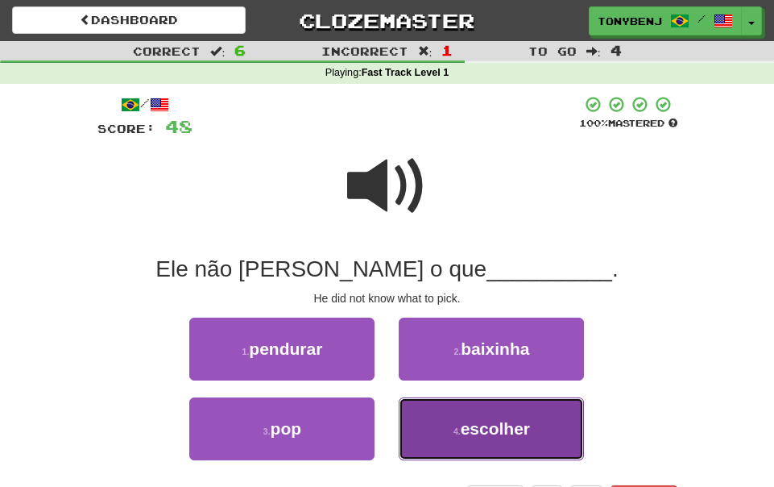
click at [495, 441] on button "4 . escolher" at bounding box center [491, 428] width 185 height 63
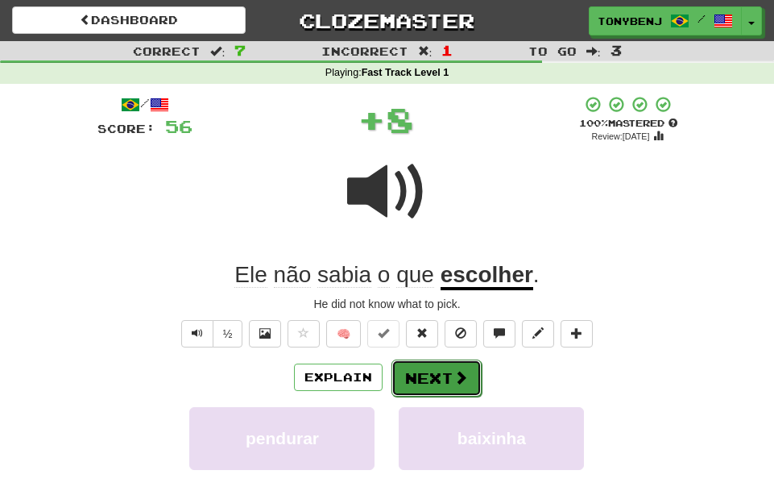
click at [443, 379] on button "Next" at bounding box center [437, 377] width 90 height 37
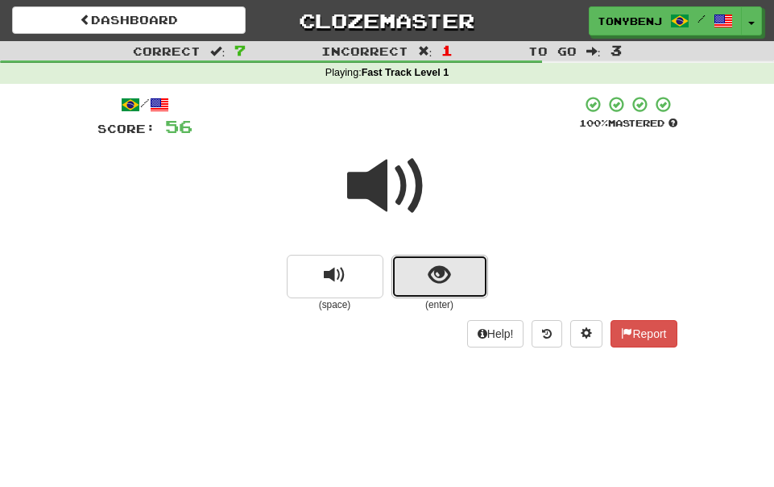
click at [437, 285] on span "show sentence" at bounding box center [440, 275] width 22 height 22
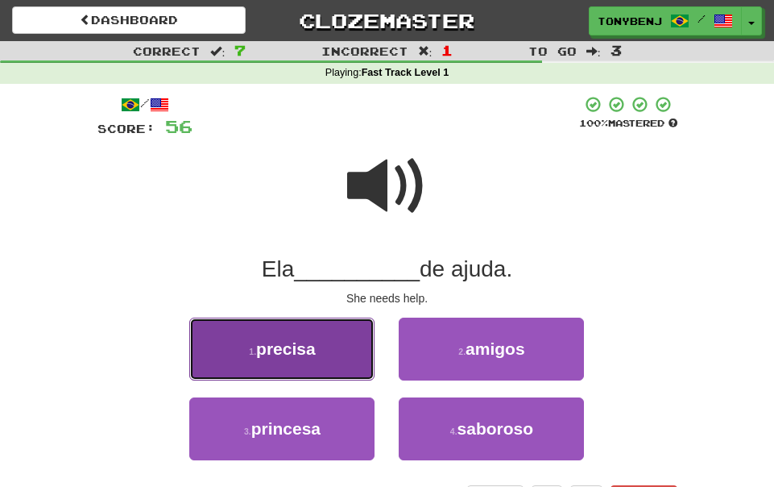
click at [333, 349] on button "1 . precisa" at bounding box center [281, 348] width 185 height 63
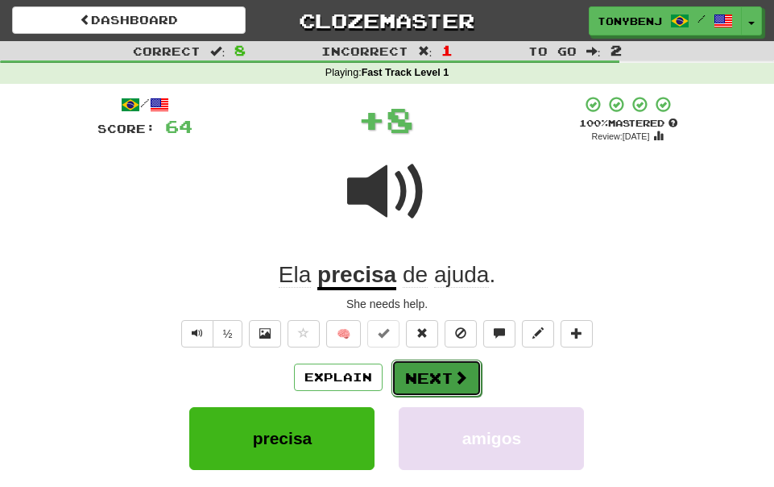
click at [454, 375] on span at bounding box center [461, 377] width 15 height 15
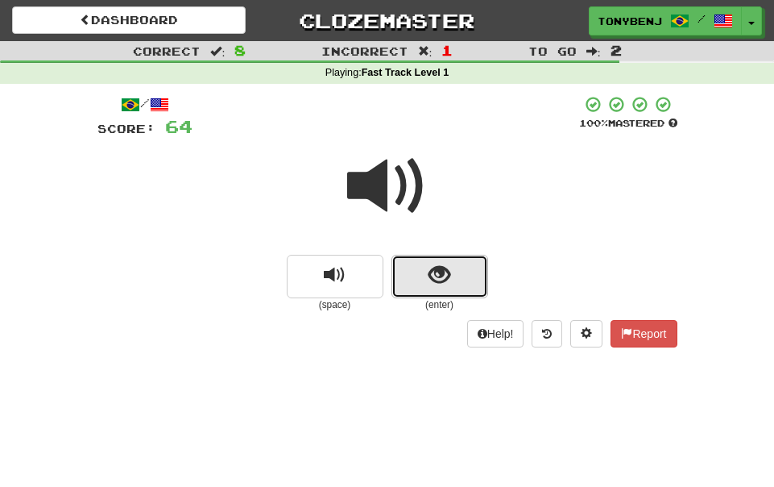
click at [444, 278] on span "show sentence" at bounding box center [440, 275] width 22 height 22
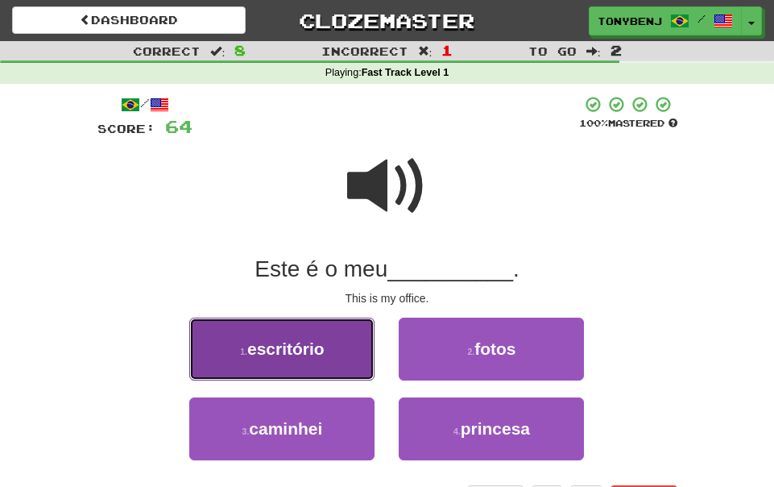
click at [364, 367] on button "1 . escritório" at bounding box center [281, 348] width 185 height 63
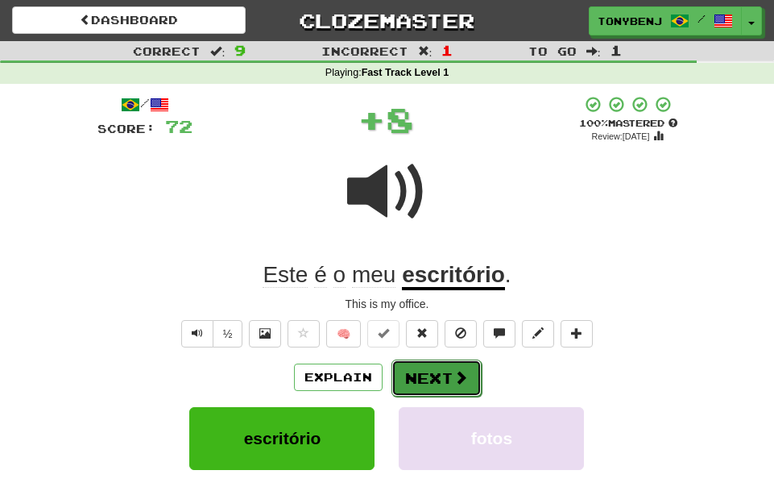
click at [471, 385] on button "Next" at bounding box center [437, 377] width 90 height 37
